Goal: Task Accomplishment & Management: Manage account settings

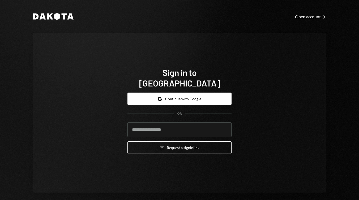
click at [0, 200] on com-1password-button at bounding box center [0, 200] width 0 height 0
type input "**********"
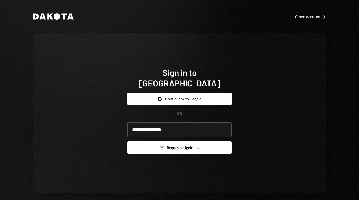
click at [186, 142] on button "Email Request a sign in link" at bounding box center [180, 148] width 104 height 12
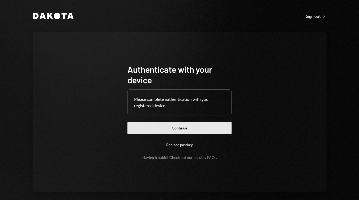
click at [181, 128] on button "Continue" at bounding box center [180, 128] width 104 height 12
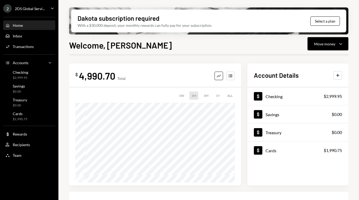
scroll to position [27, 0]
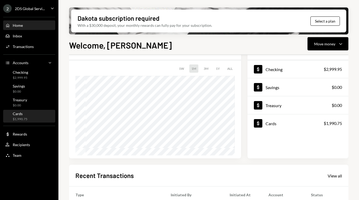
click at [24, 115] on div "Cards" at bounding box center [20, 114] width 15 height 5
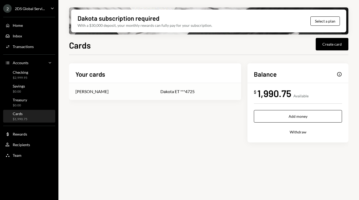
click at [97, 91] on div "Edoardo Troiani" at bounding box center [91, 91] width 33 height 6
click at [38, 48] on div "Activities Transactions" at bounding box center [29, 46] width 48 height 5
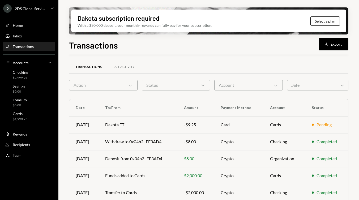
scroll to position [24, 0]
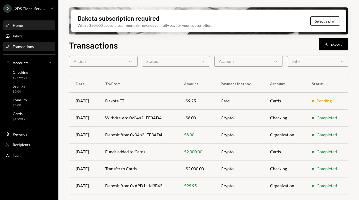
click at [32, 23] on div "Home Home" at bounding box center [29, 25] width 48 height 5
